Goal: Information Seeking & Learning: Learn about a topic

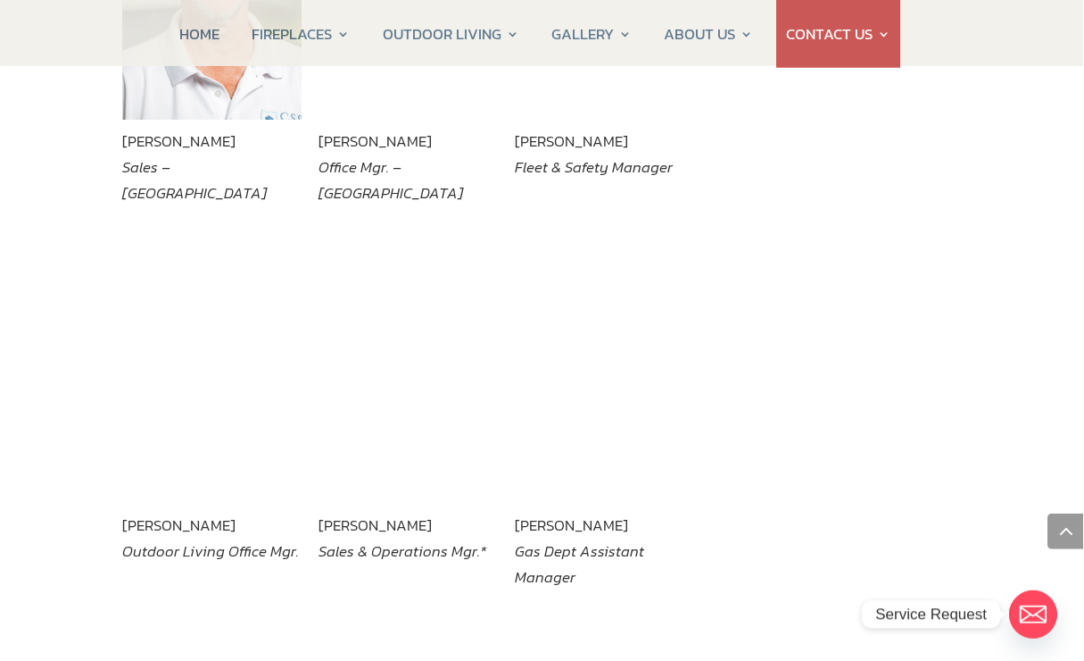
scroll to position [2700, 9]
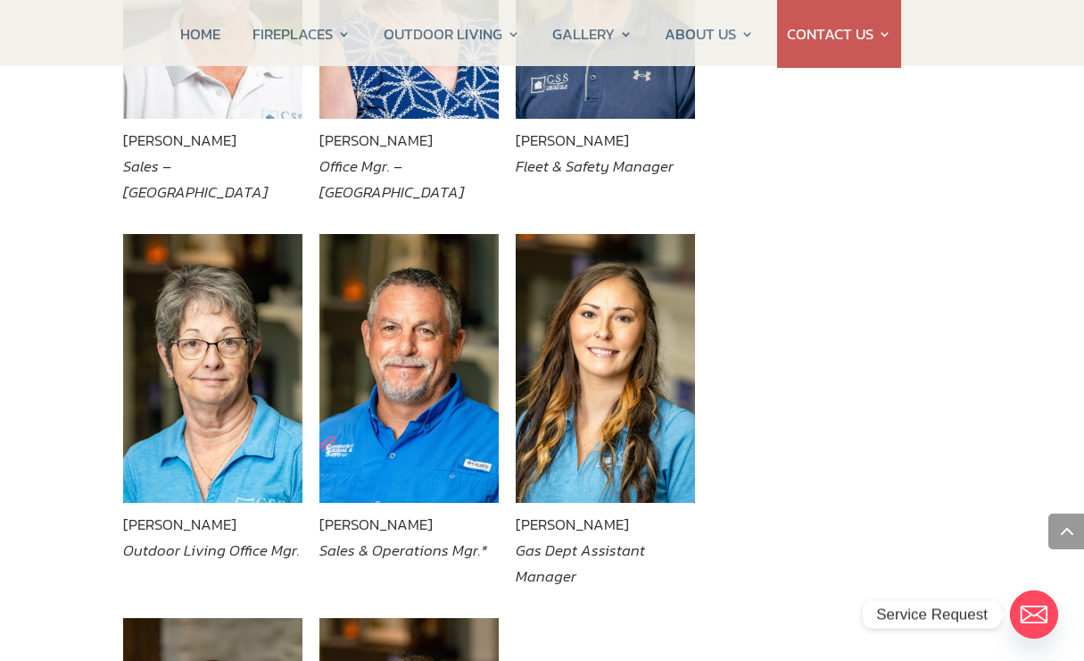
click at [428, 377] on img at bounding box center [409, 369] width 179 height 270
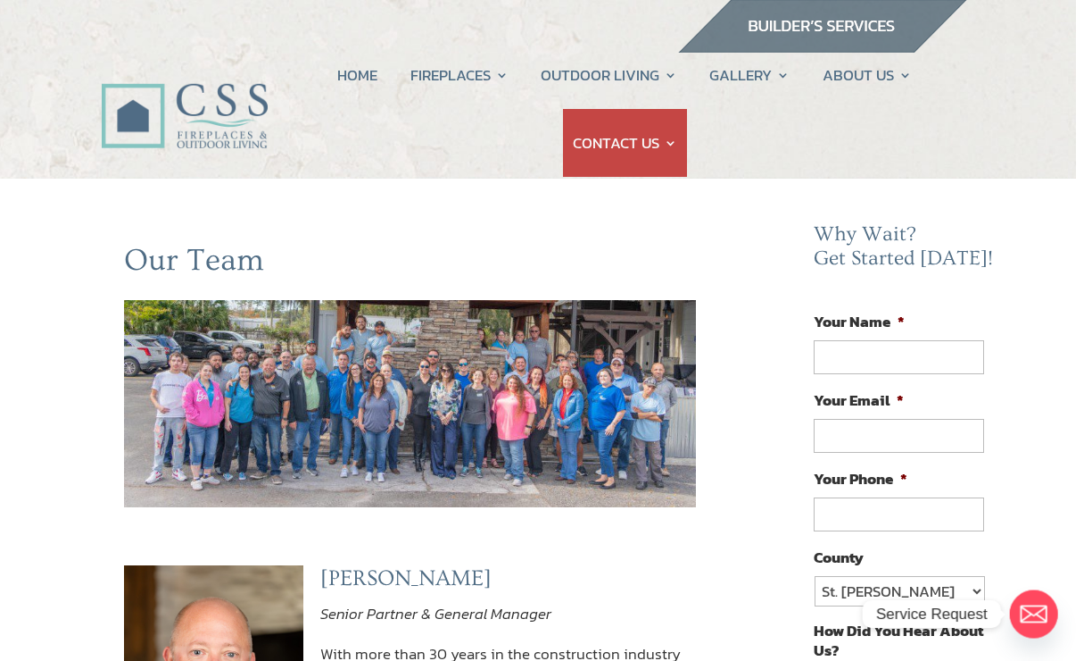
scroll to position [0, 8]
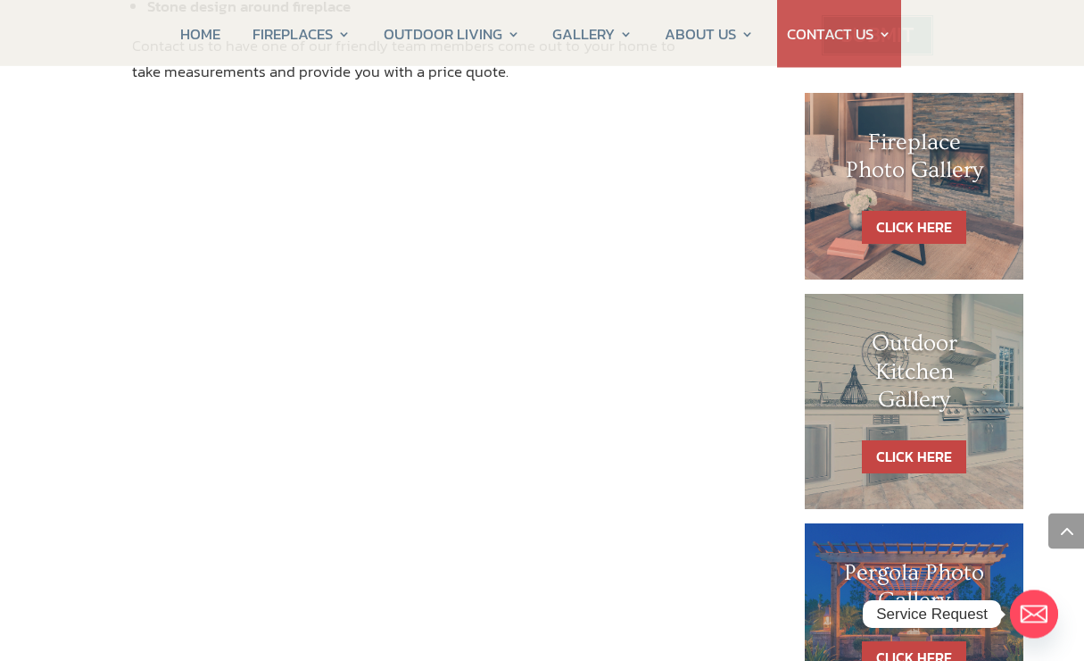
scroll to position [835, 0]
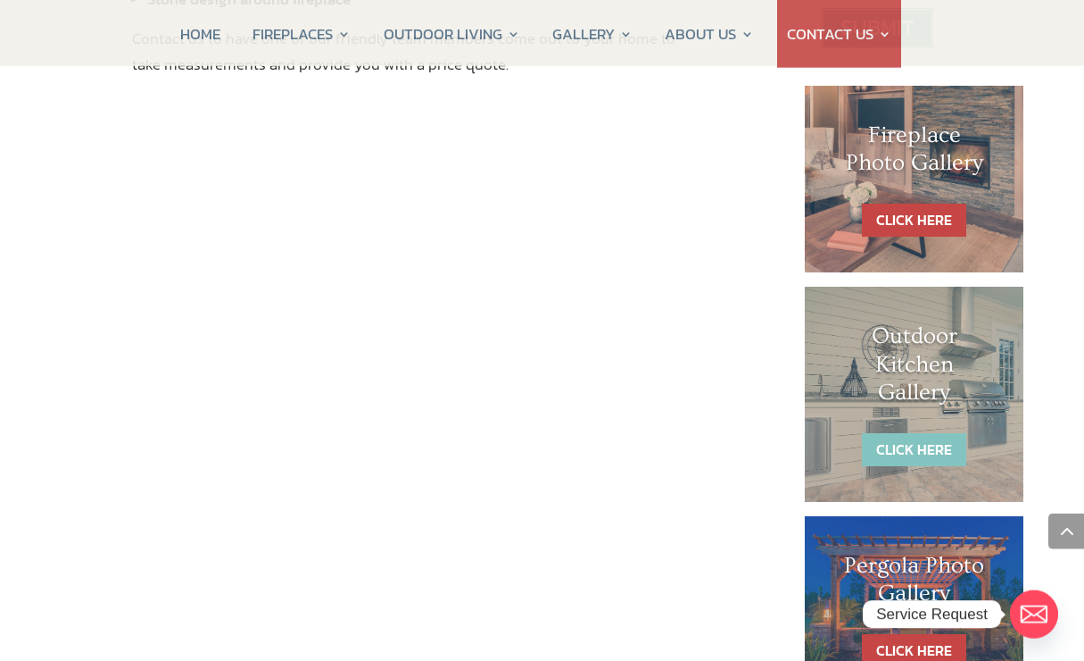
click at [945, 441] on link "CLICK HERE" at bounding box center [914, 449] width 104 height 33
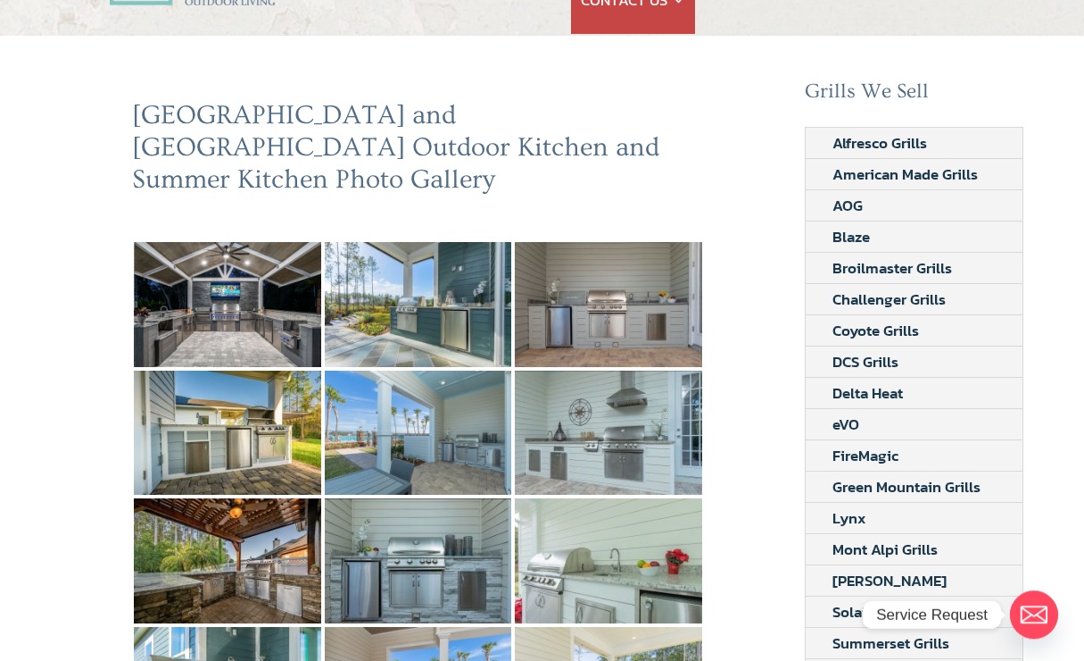
scroll to position [144, 0]
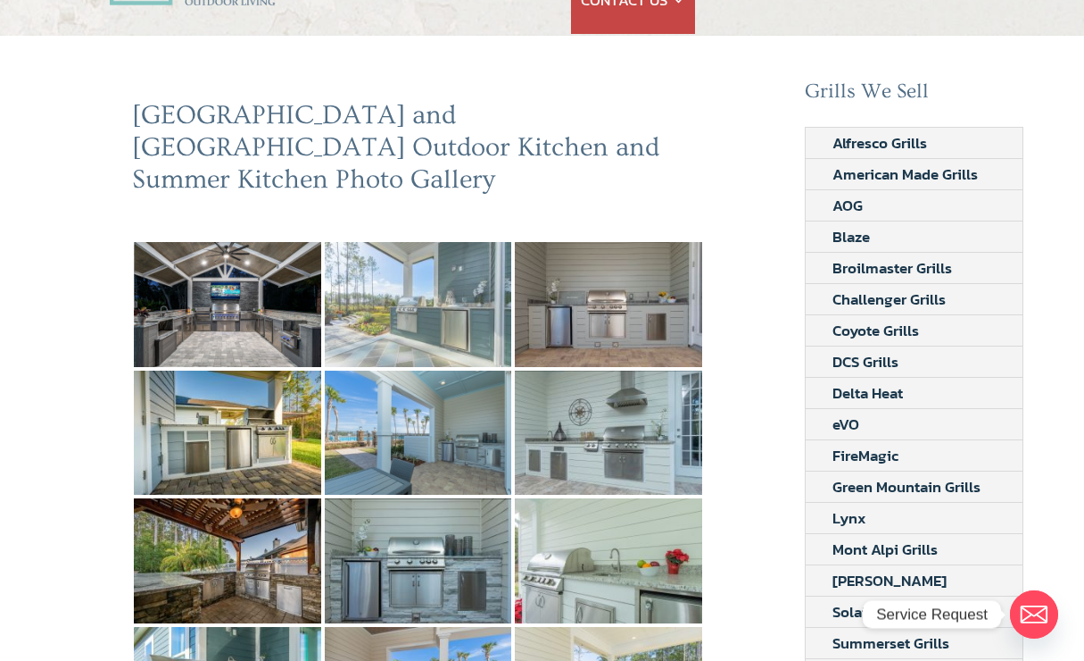
click at [445, 283] on img at bounding box center [418, 304] width 187 height 125
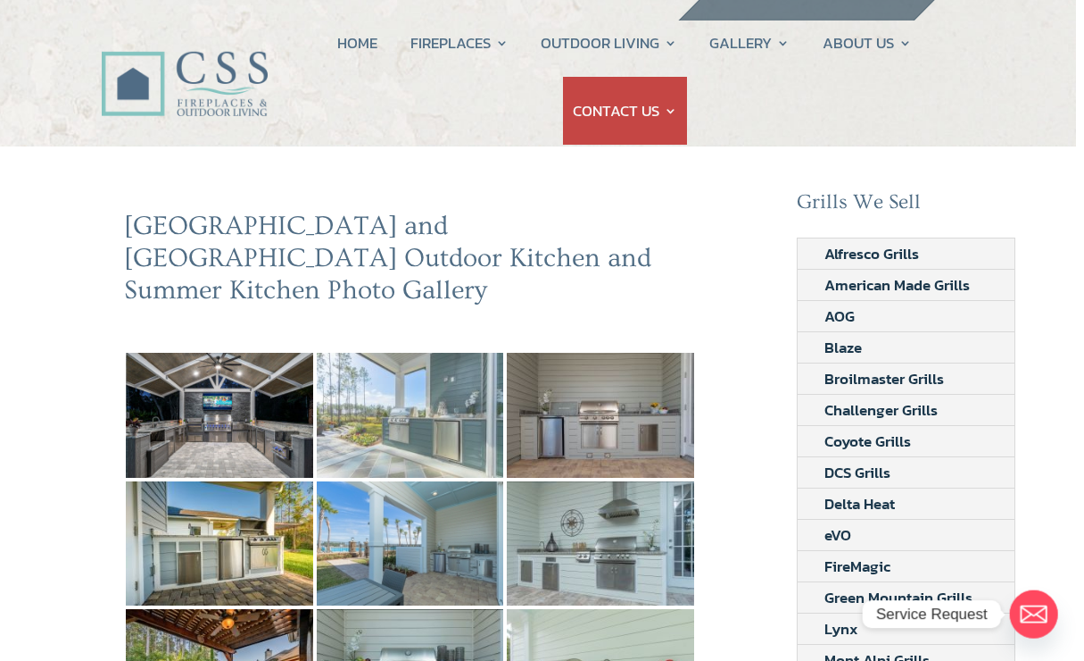
scroll to position [0, 8]
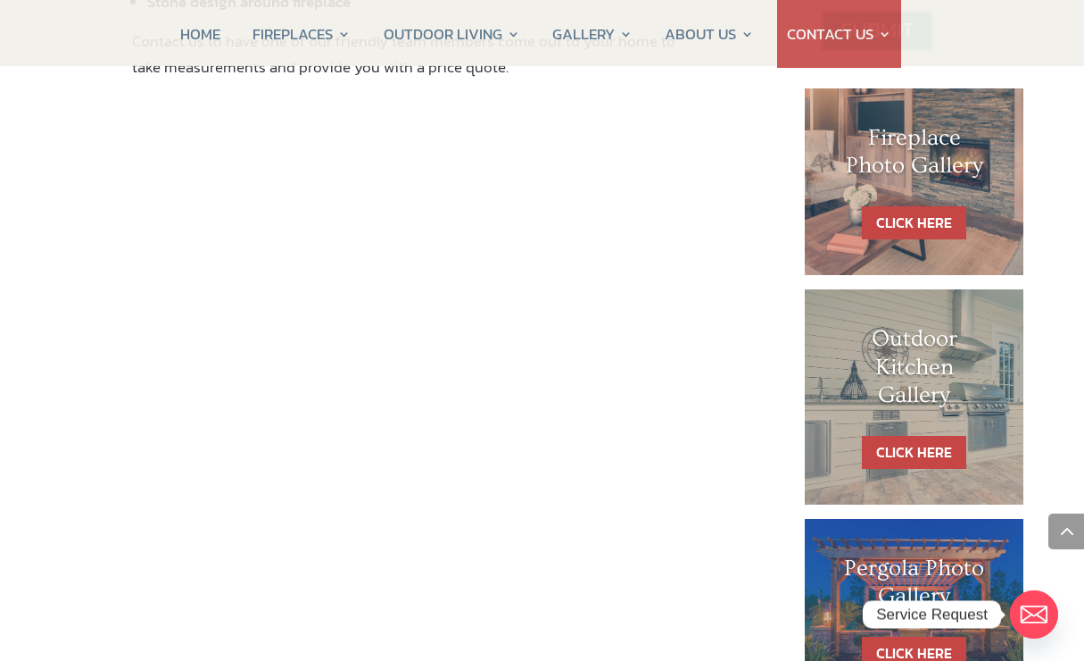
click at [934, 168] on h1 "Fireplace Photo Gallery" at bounding box center [915, 156] width 148 height 64
click at [920, 210] on link "CLICK HERE" at bounding box center [914, 222] width 104 height 33
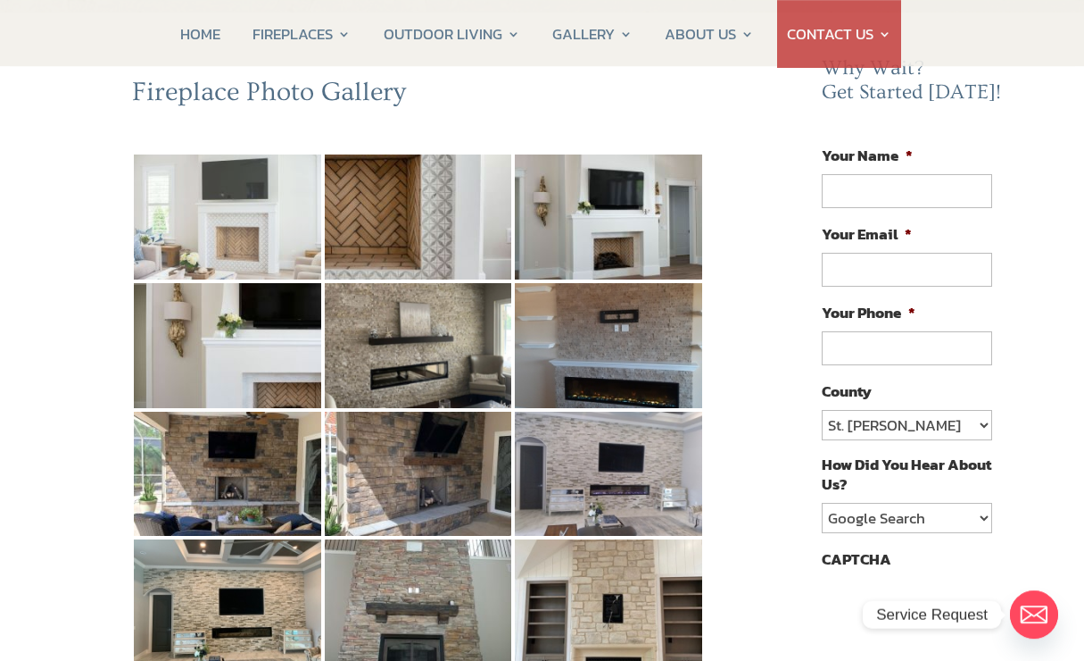
scroll to position [163, 0]
click at [237, 234] on img at bounding box center [227, 216] width 187 height 125
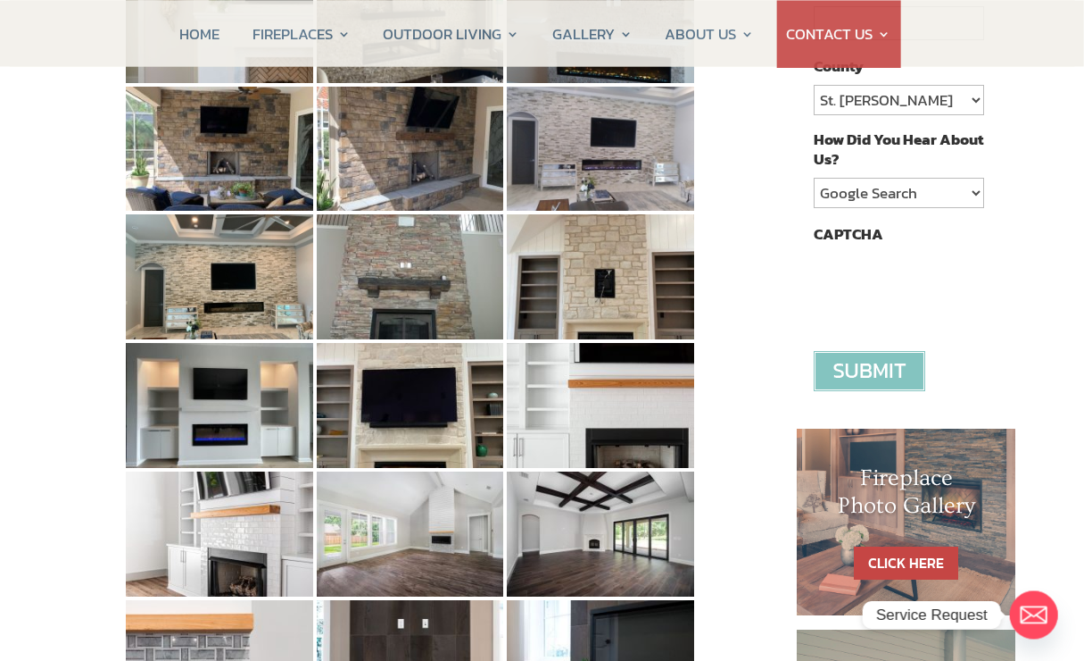
scroll to position [488, 9]
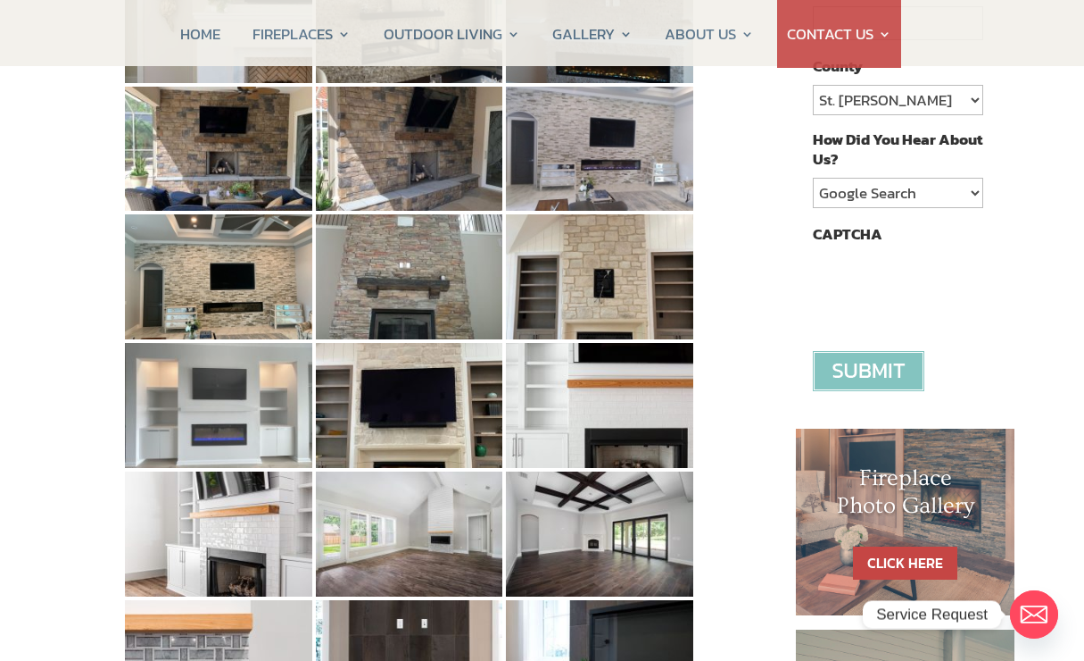
click at [239, 415] on img at bounding box center [218, 405] width 187 height 125
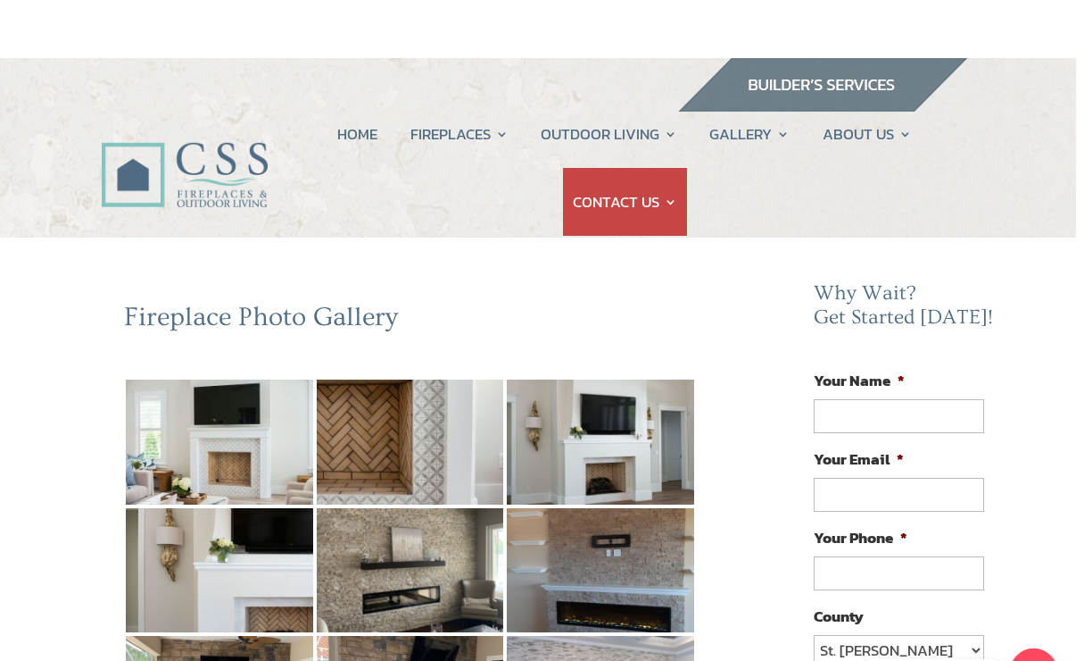
scroll to position [0, 9]
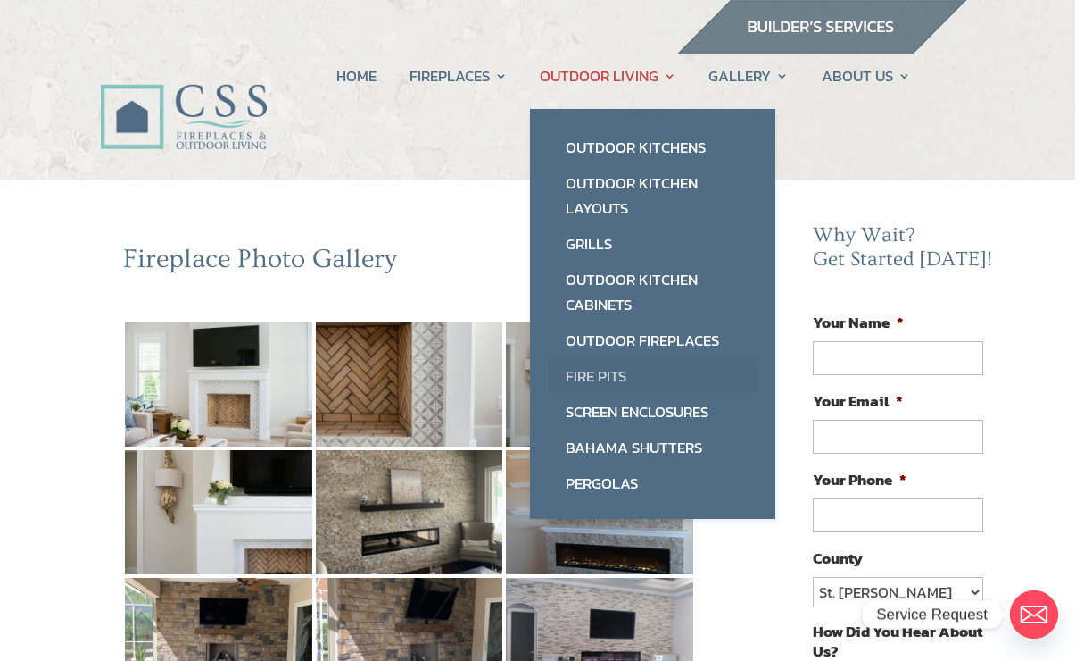
click at [619, 370] on link "Fire Pits" at bounding box center [653, 376] width 210 height 36
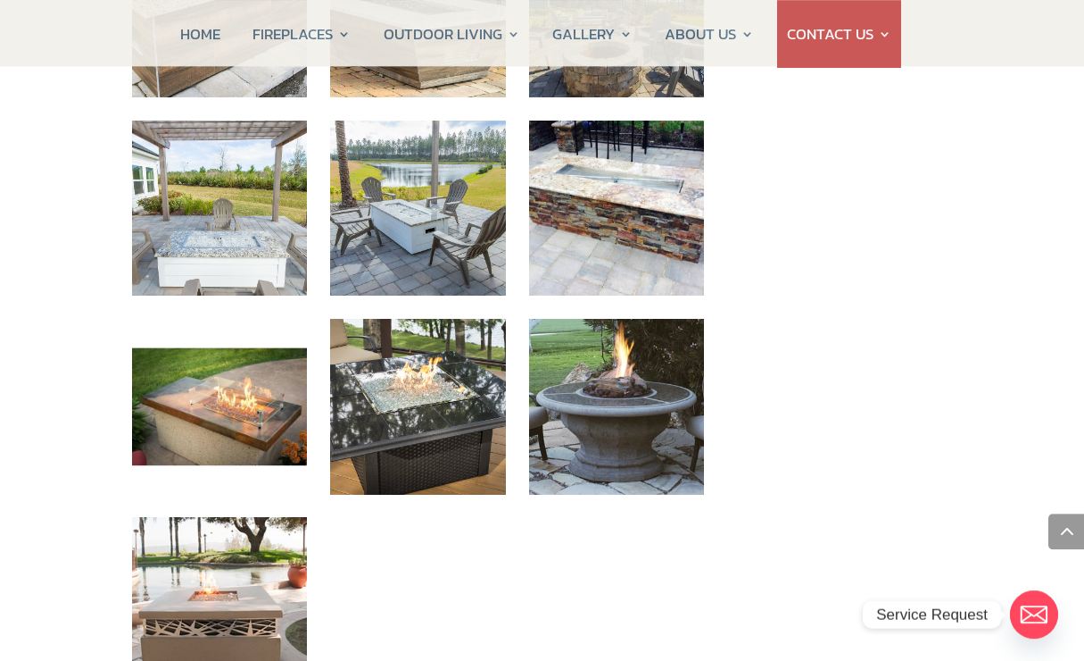
scroll to position [1792, 0]
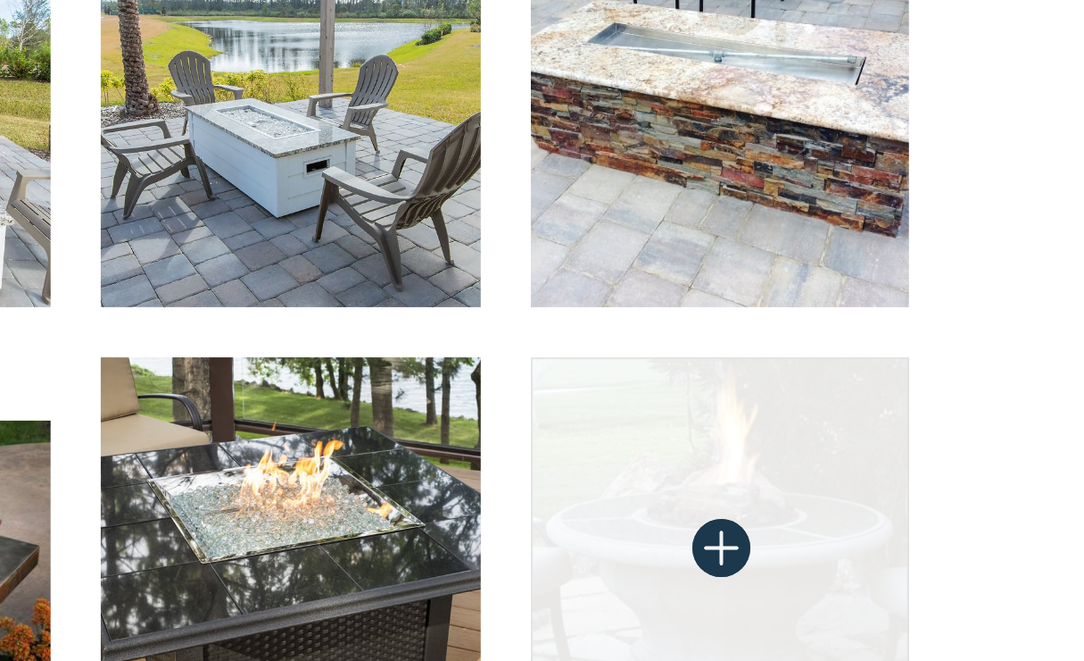
click at [529, 292] on img at bounding box center [617, 380] width 176 height 176
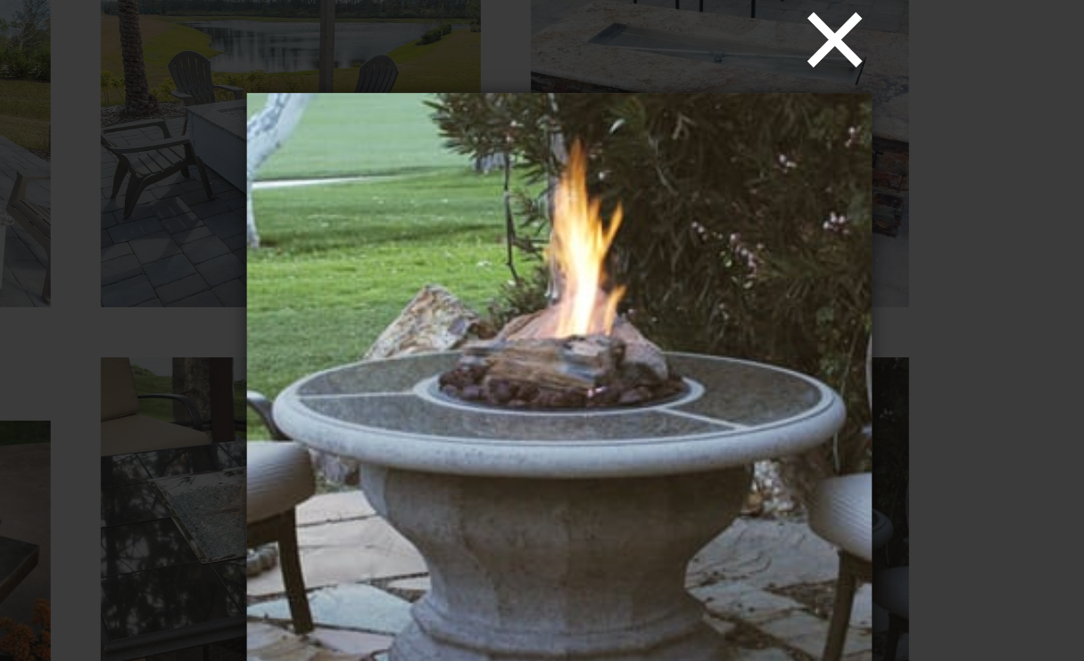
click at [403, 125] on button "×" at bounding box center [547, 144] width 289 height 39
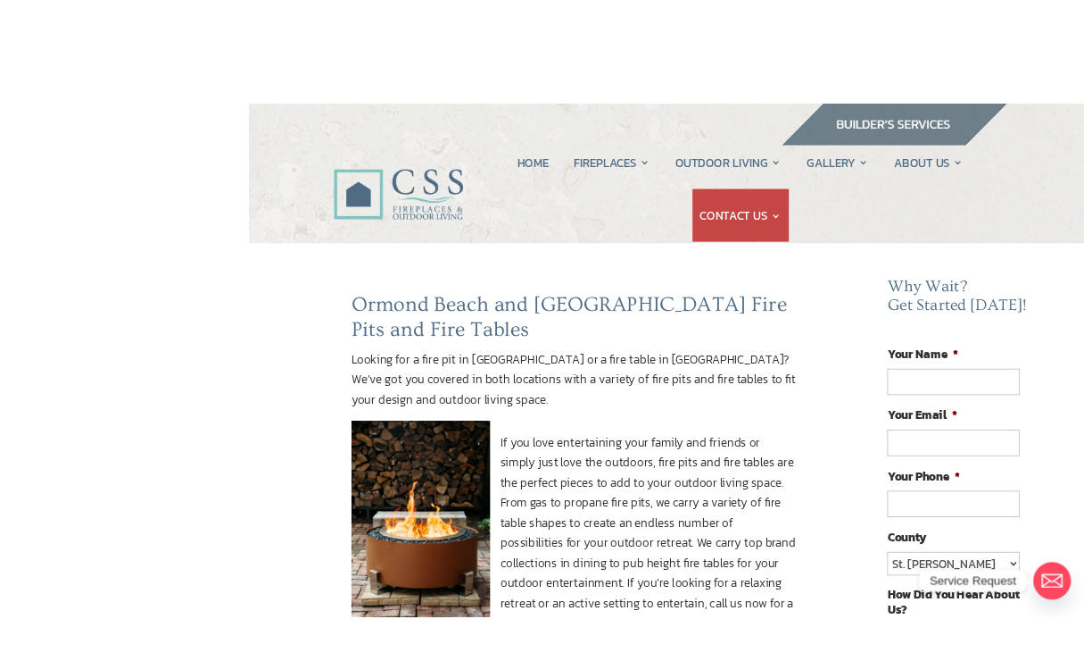
scroll to position [4, 0]
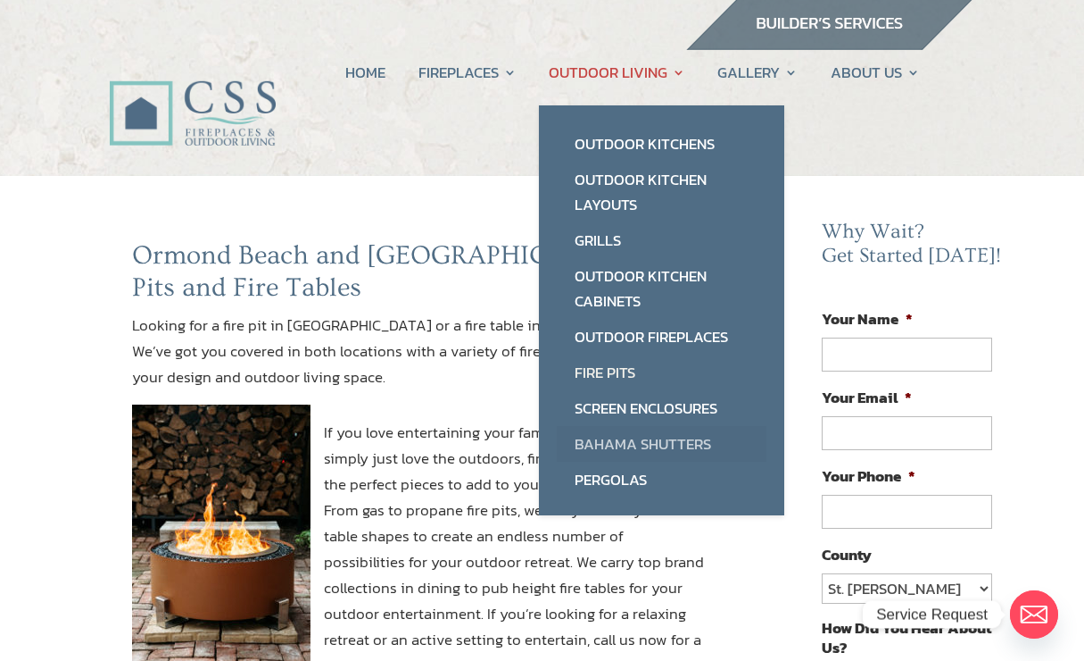
click at [682, 444] on link "Bahama Shutters" at bounding box center [662, 444] width 210 height 36
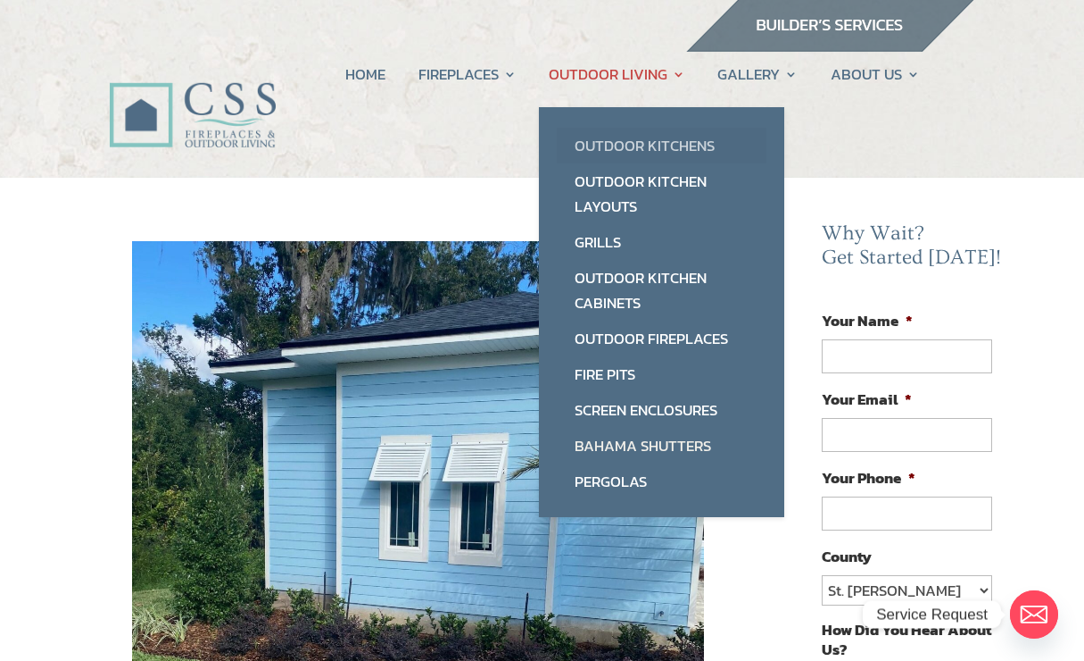
click at [662, 147] on link "Outdoor Kitchens" at bounding box center [662, 146] width 210 height 36
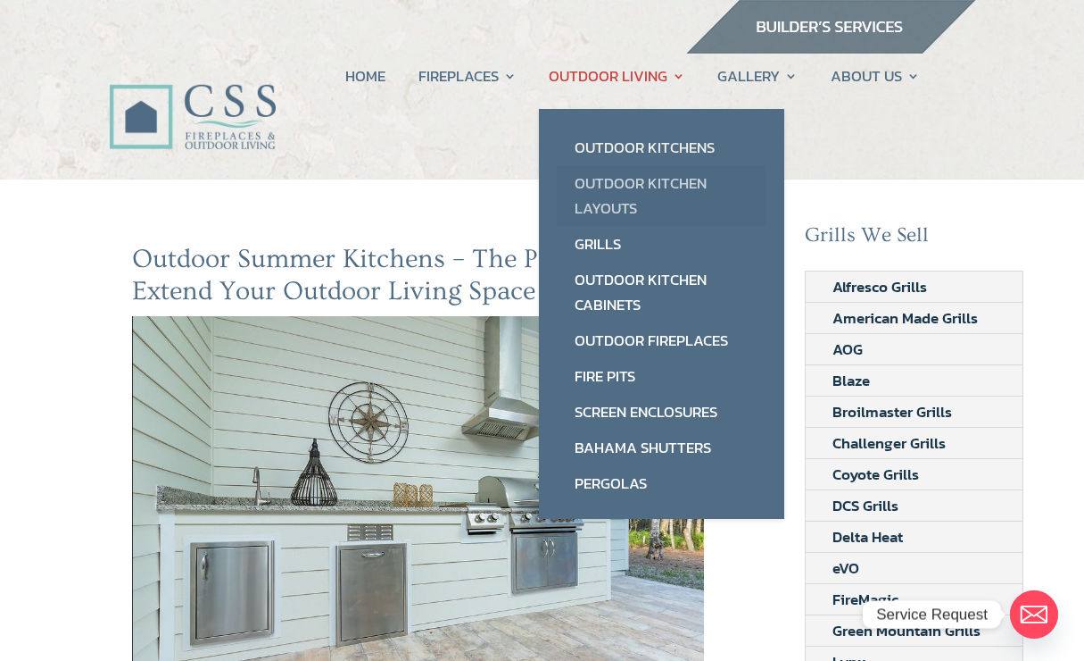
click at [642, 194] on link "Outdoor Kitchen Layouts" at bounding box center [662, 195] width 210 height 61
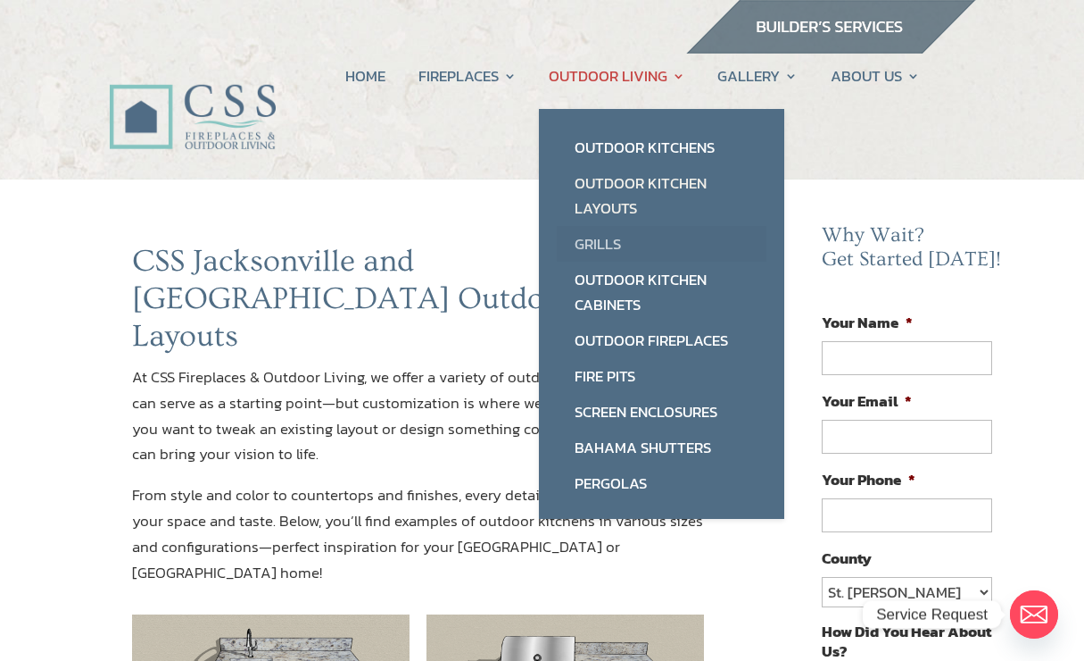
click at [614, 235] on link "Grills" at bounding box center [662, 244] width 210 height 36
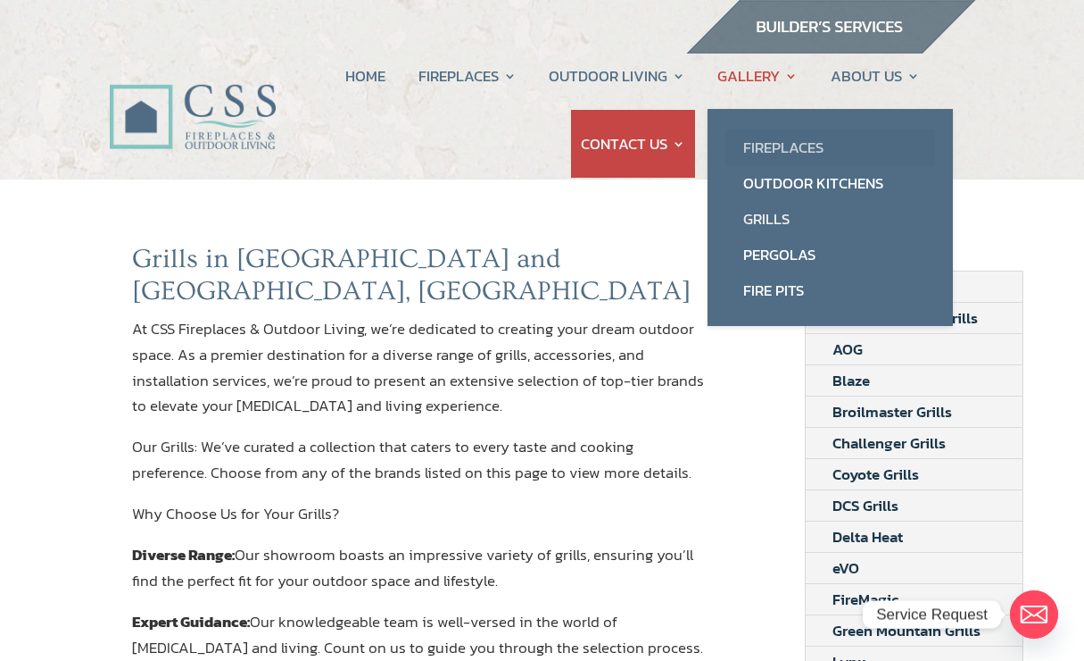
click at [799, 139] on link "Fireplaces" at bounding box center [831, 147] width 210 height 36
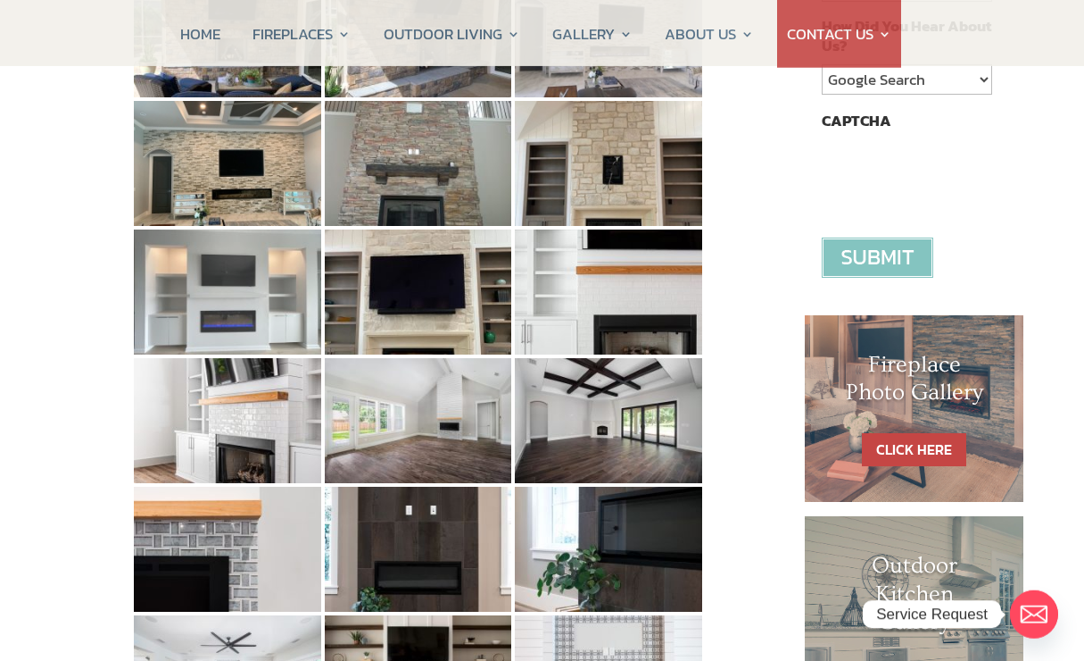
scroll to position [606, 0]
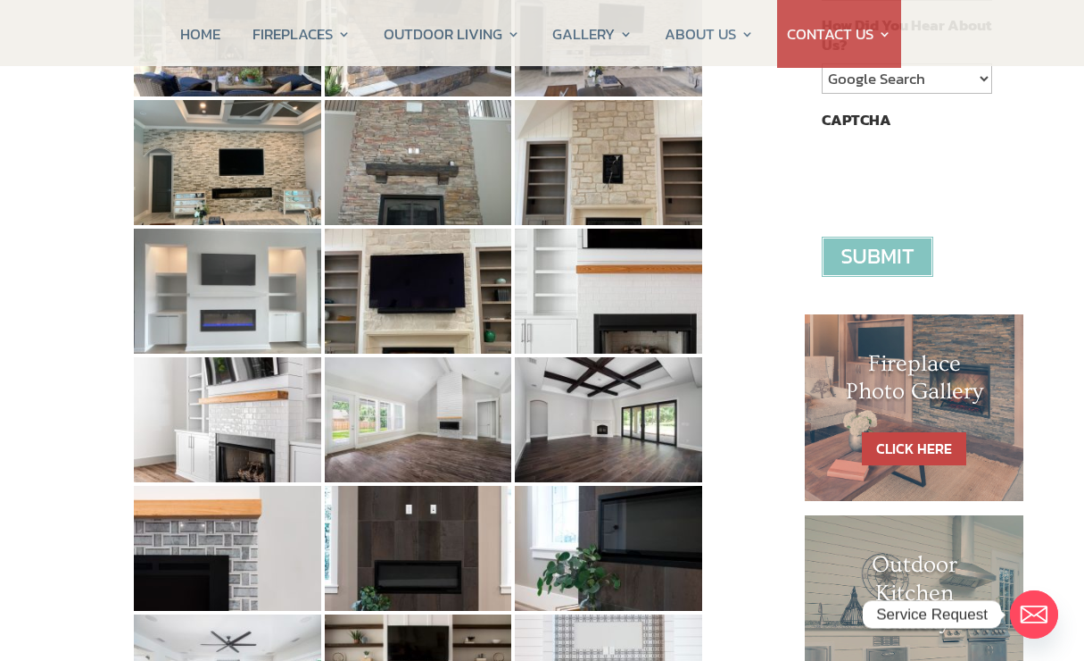
click at [291, 302] on img at bounding box center [227, 291] width 187 height 125
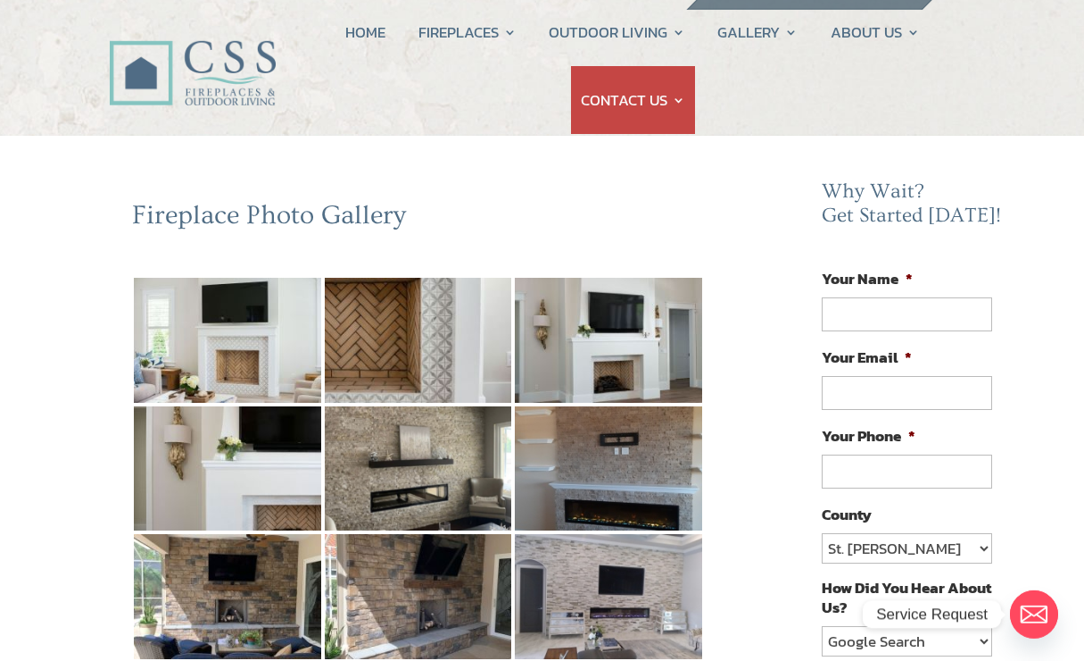
scroll to position [0, 0]
